Goal: Information Seeking & Learning: Learn about a topic

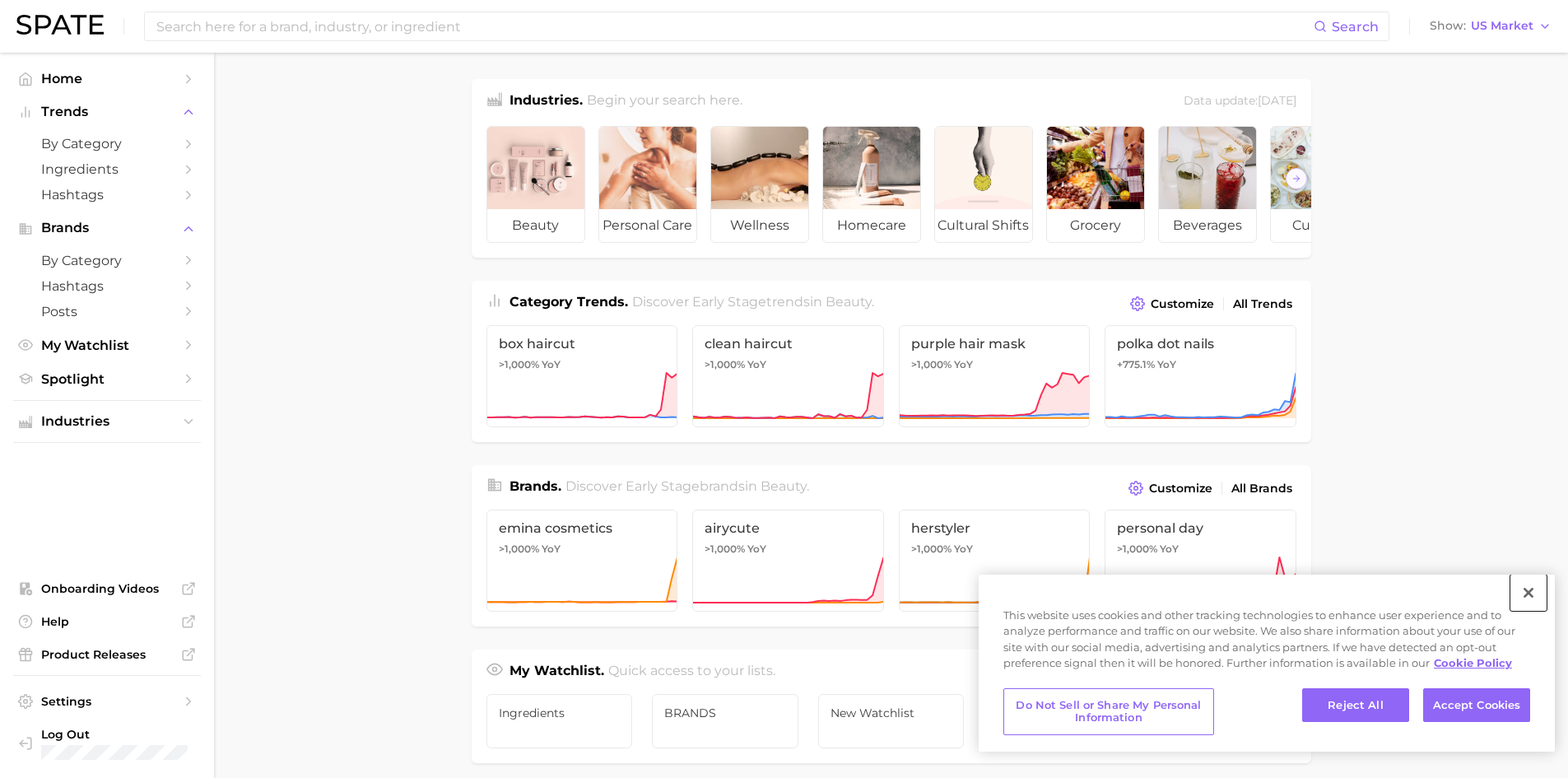
click at [1528, 589] on button "Close" at bounding box center [1528, 592] width 36 height 36
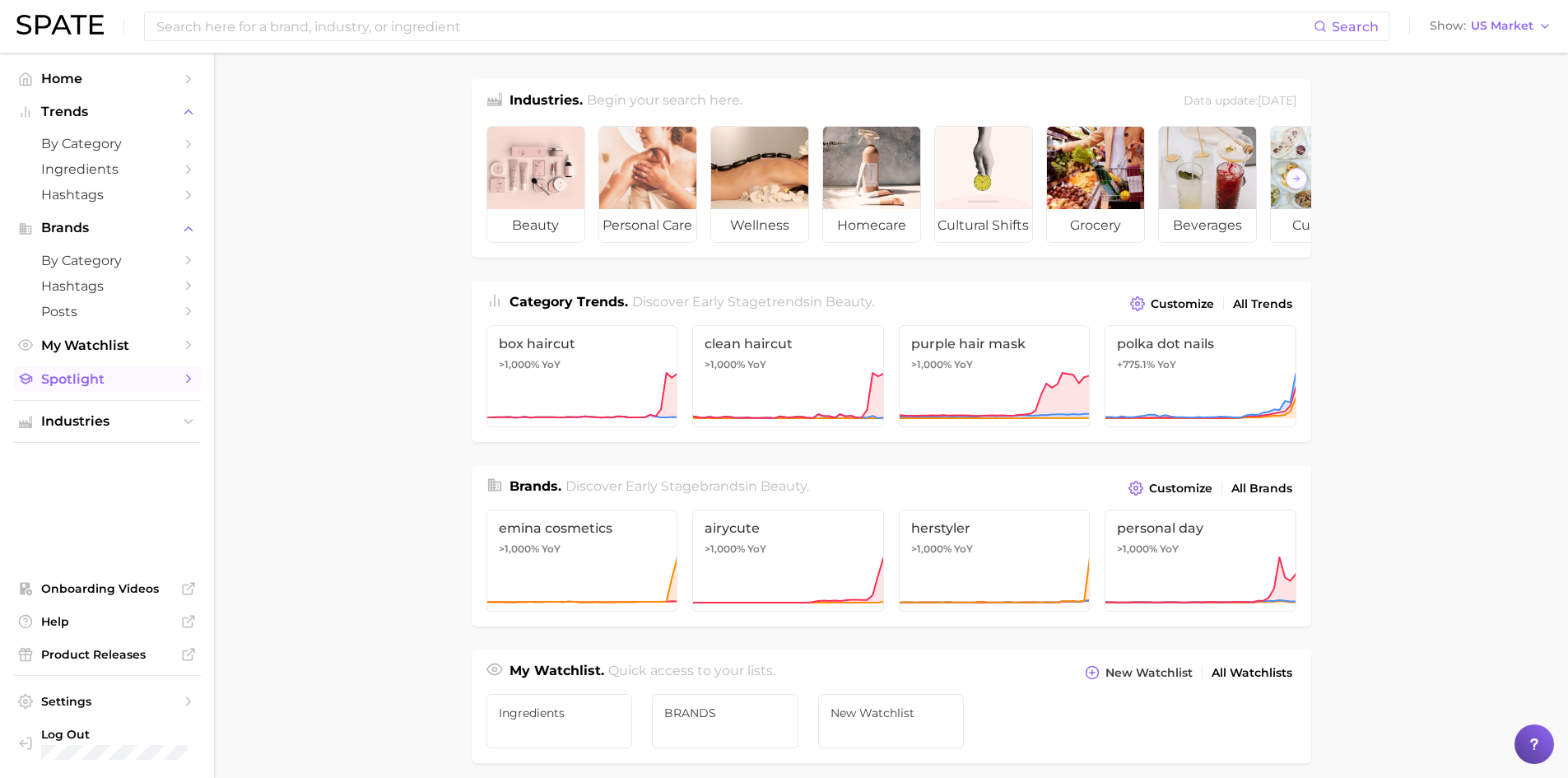
click at [76, 377] on span "Spotlight" at bounding box center [106, 379] width 132 height 16
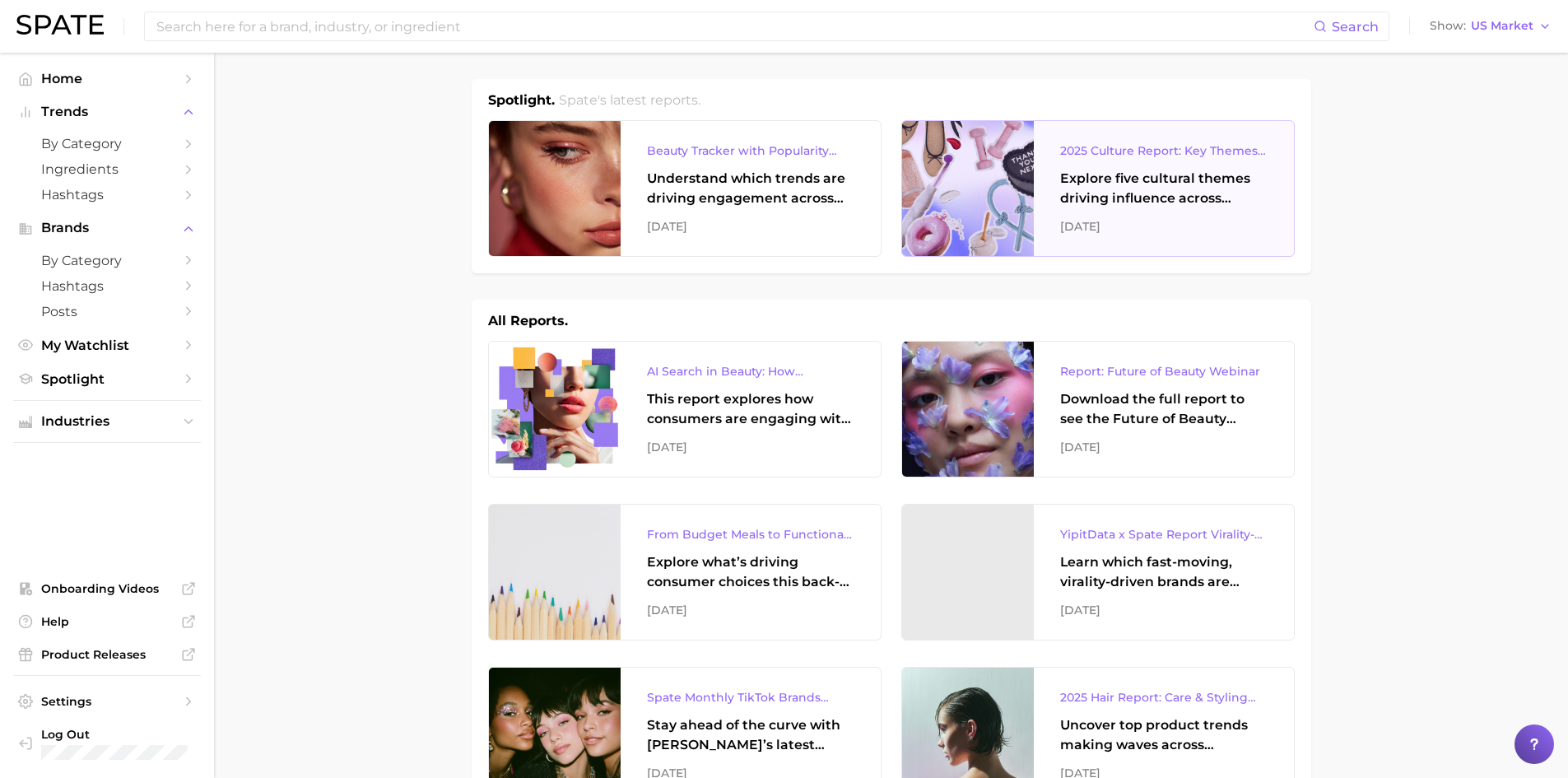
click at [1194, 151] on div "2025 Culture Report: Key Themes That Are Shaping Consumer Demand" at bounding box center [1163, 150] width 207 height 19
